Goal: Task Accomplishment & Management: Manage account settings

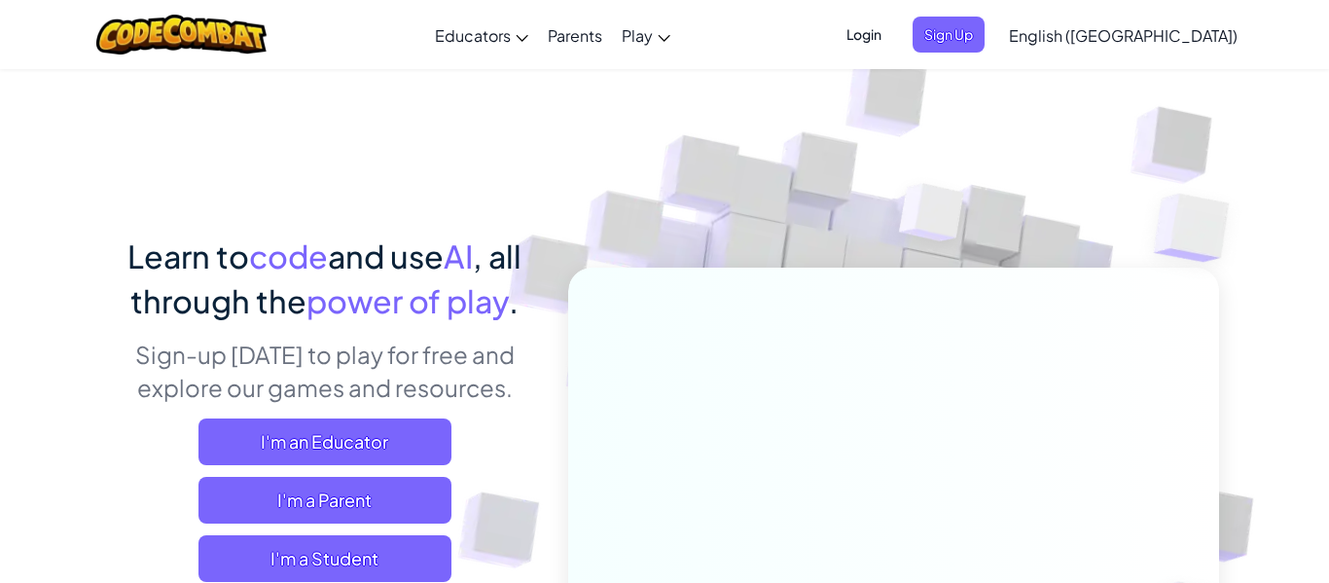
click at [893, 39] on span "Login" at bounding box center [864, 35] width 58 height 36
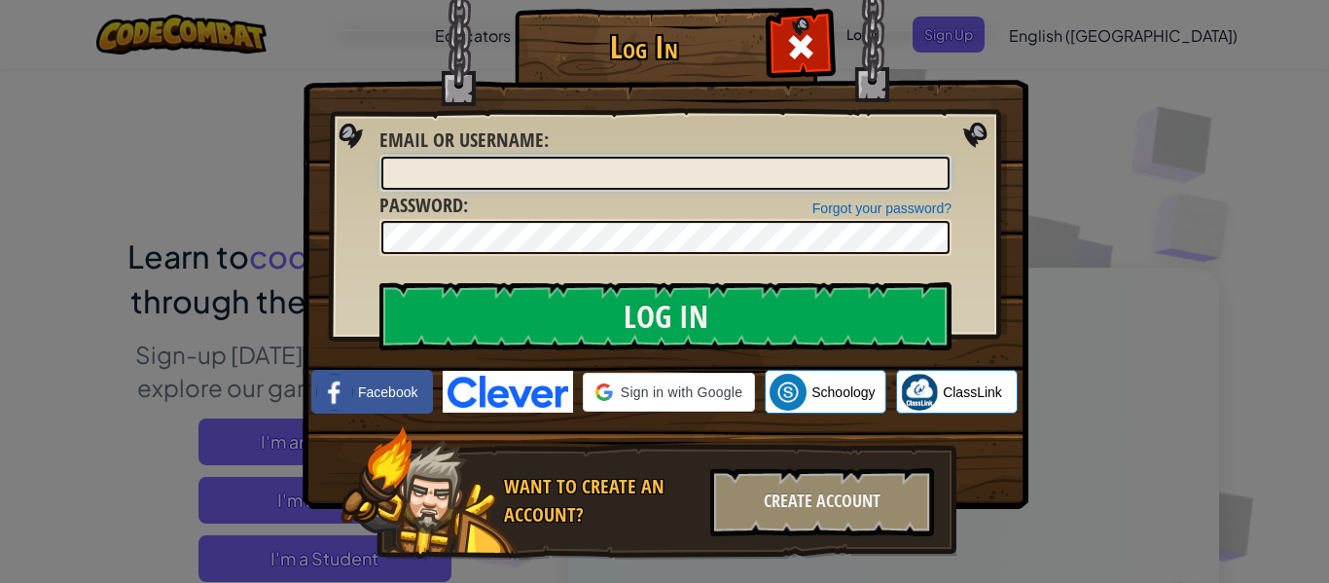
click at [854, 177] on input "Email or Username :" at bounding box center [665, 173] width 568 height 33
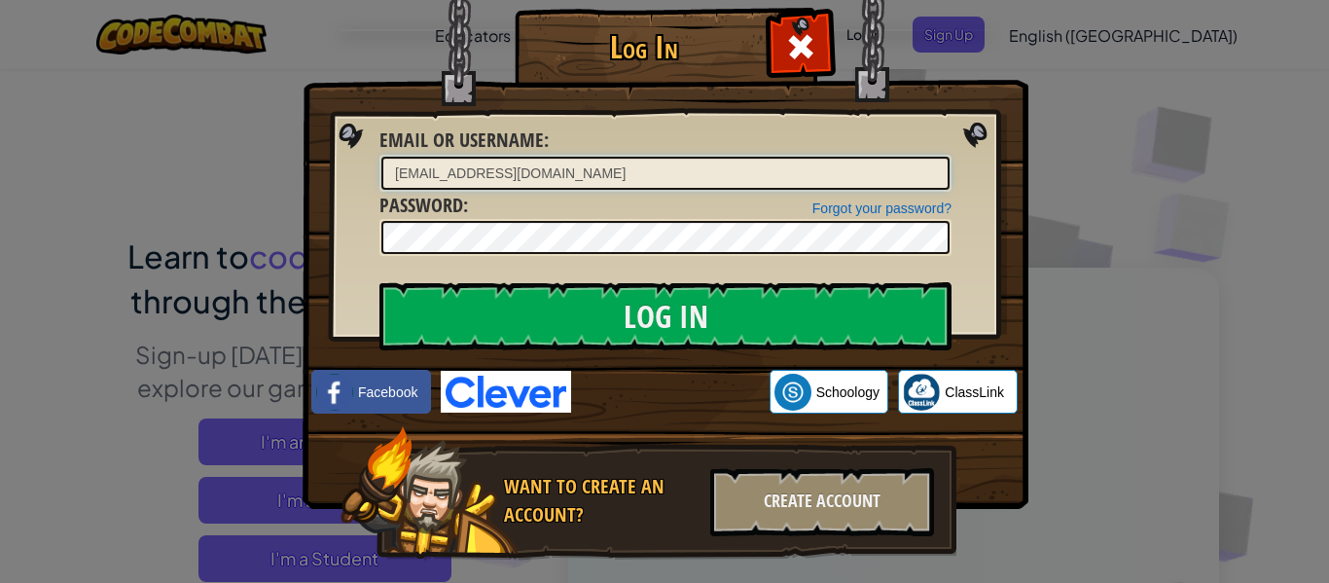
type input "phamndash@gmail.com"
click at [379, 282] on input "Log In" at bounding box center [665, 316] width 572 height 68
